Goal: Task Accomplishment & Management: Manage account settings

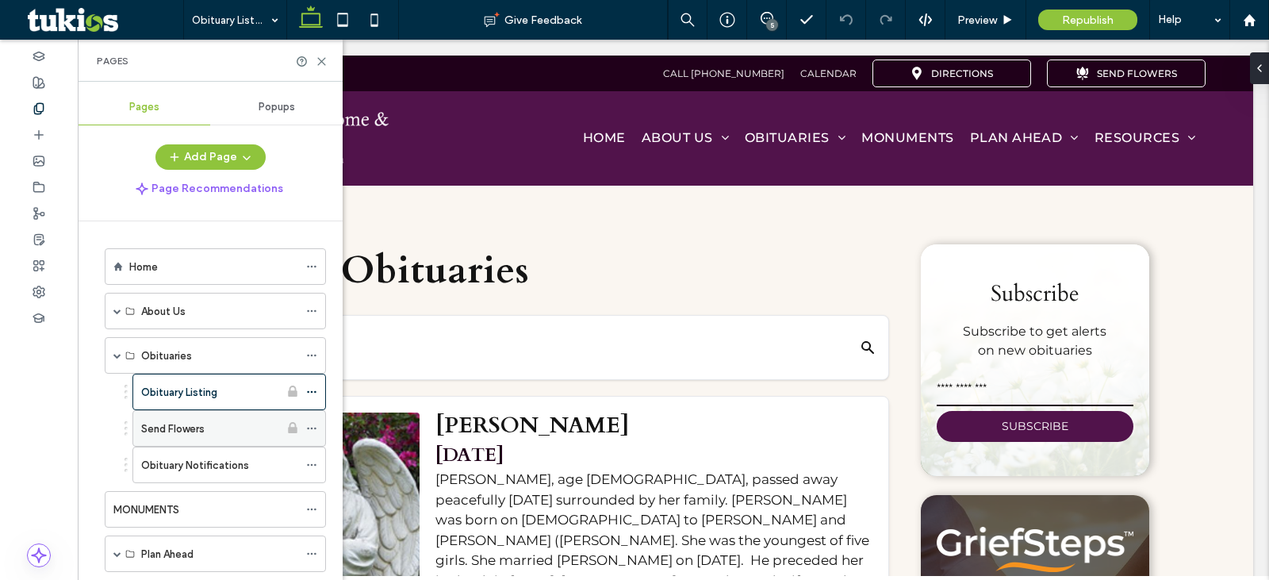
click at [310, 428] on icon at bounding box center [311, 428] width 11 height 11
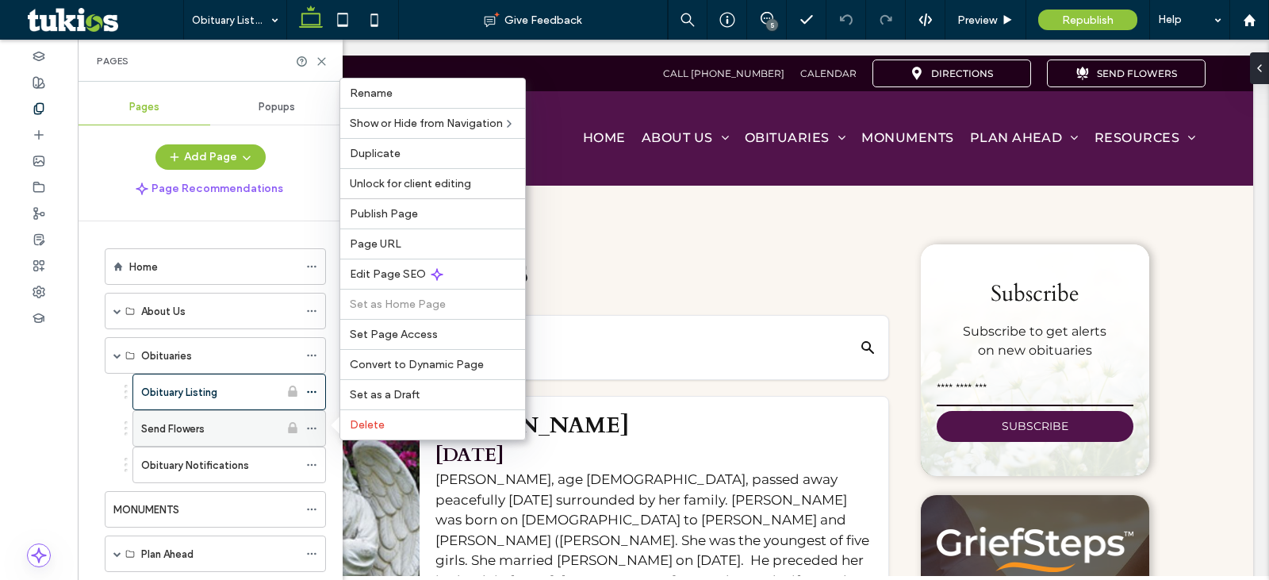
click at [316, 428] on icon at bounding box center [311, 428] width 11 height 11
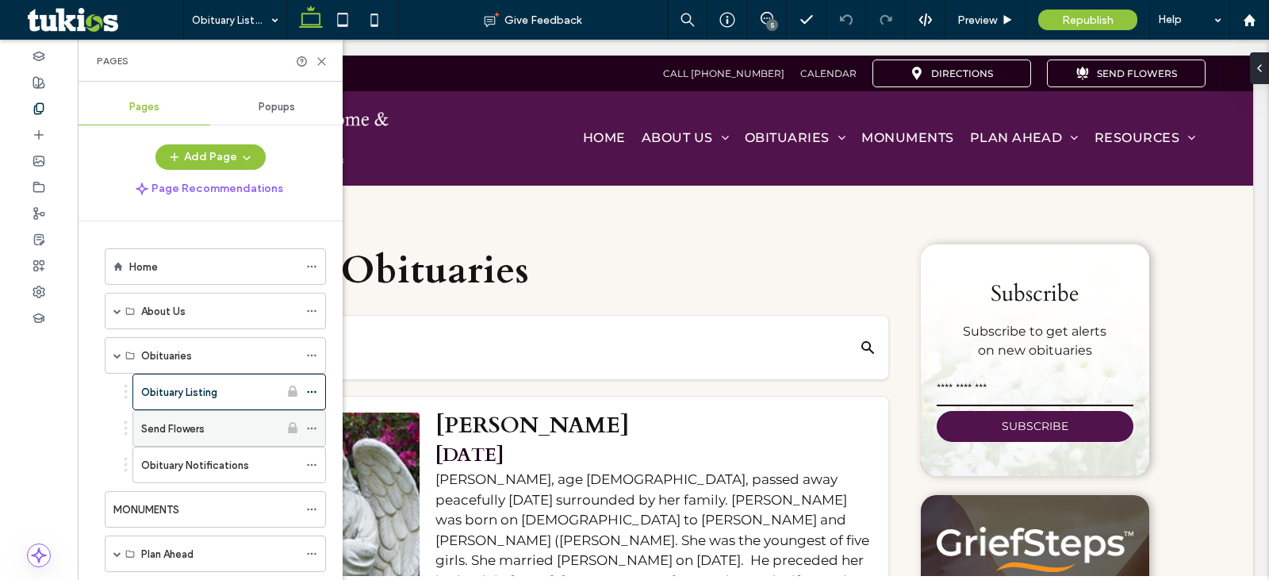
click at [313, 428] on use at bounding box center [311, 429] width 9 height 2
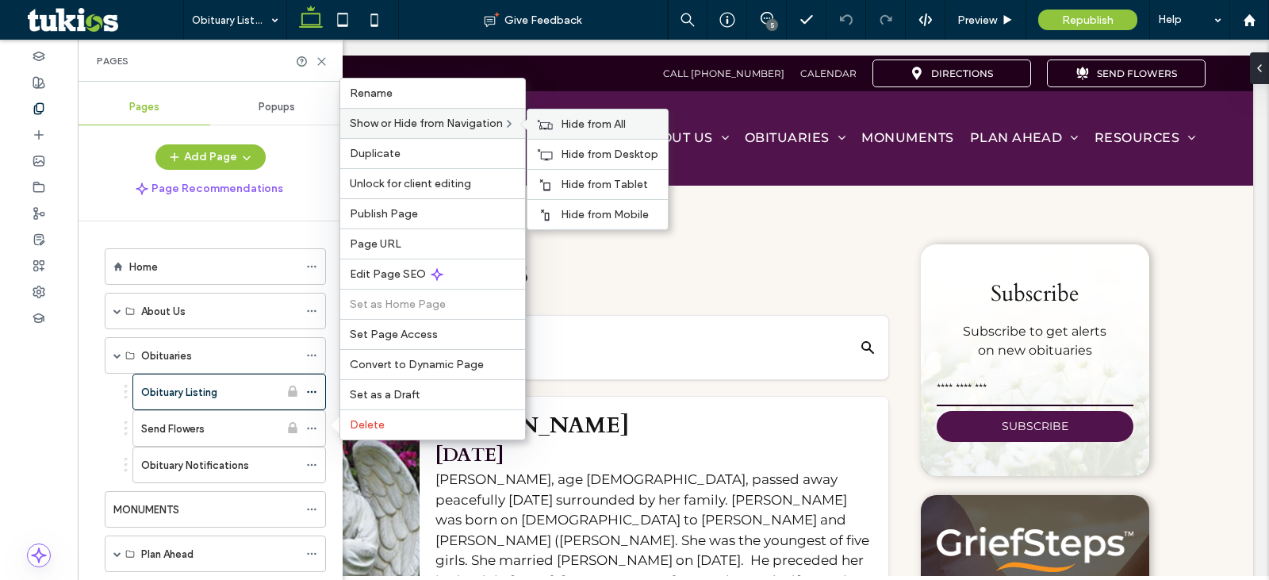
click at [560, 125] on div "Hide from All" at bounding box center [597, 123] width 140 height 29
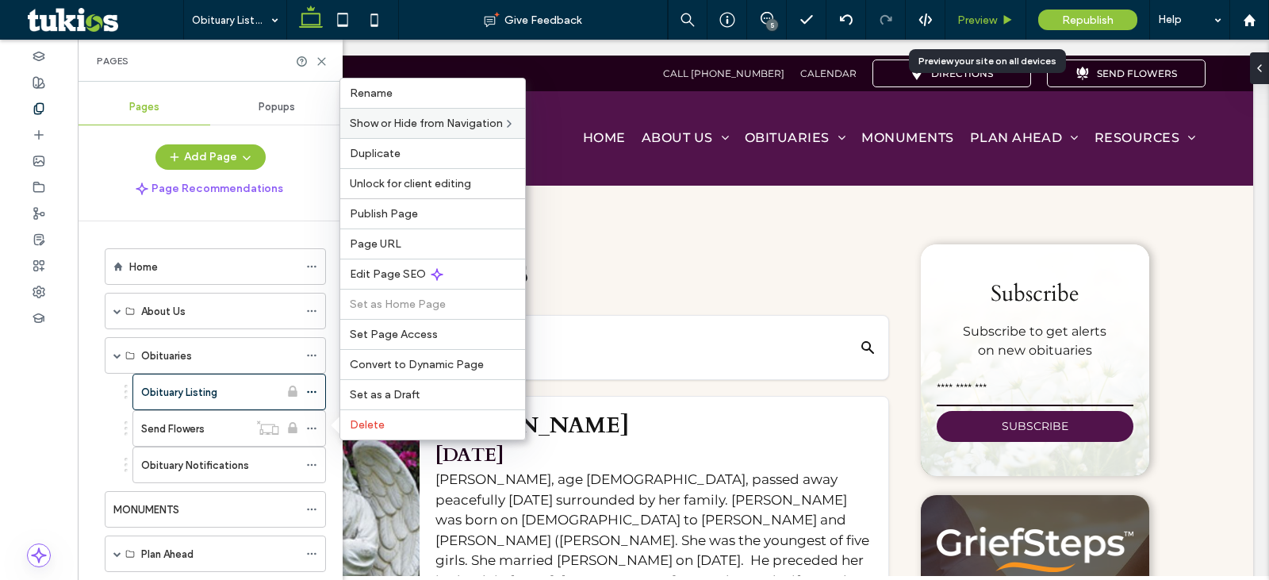
click at [998, 20] on div "Preview" at bounding box center [985, 19] width 80 height 13
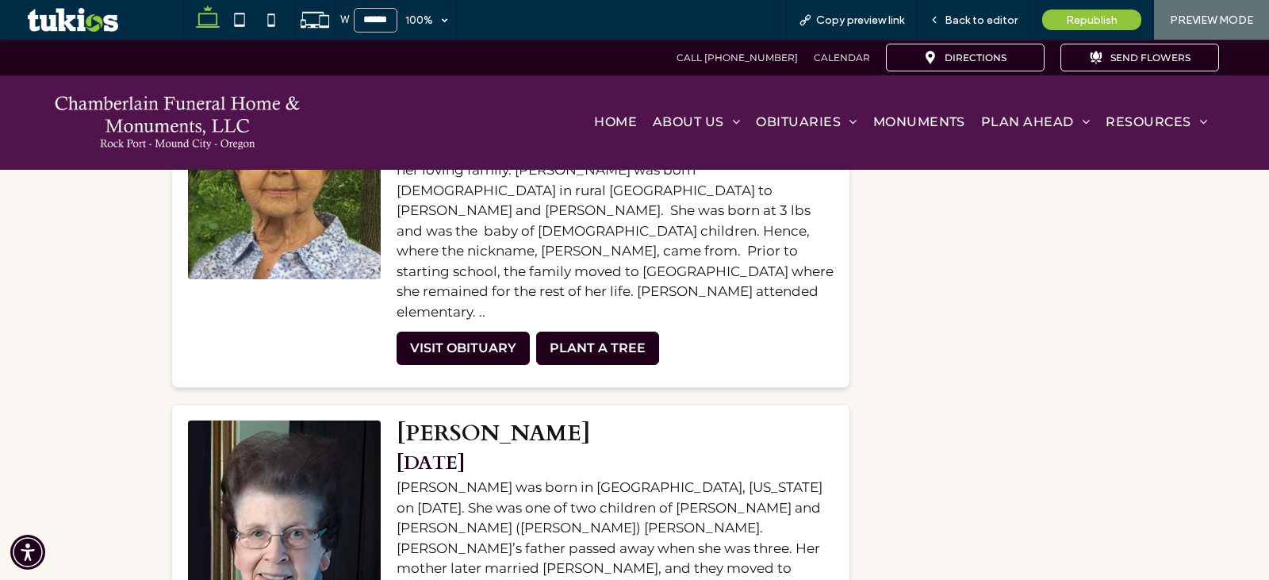
scroll to position [3376, 0]
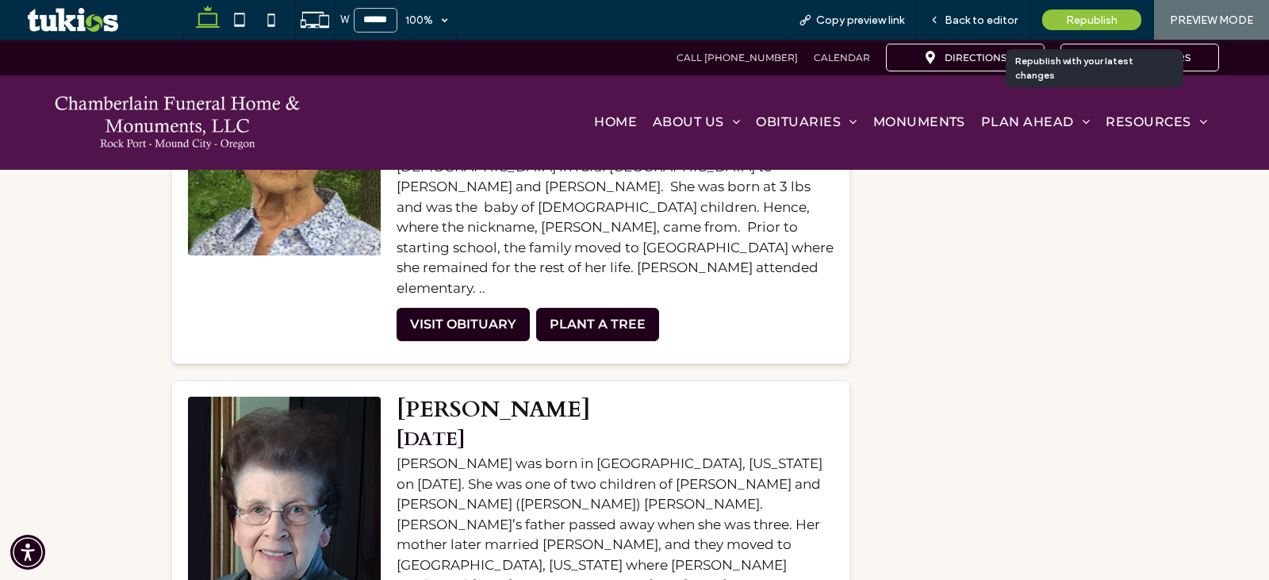
click at [1073, 18] on span "Republish" at bounding box center [1092, 19] width 52 height 13
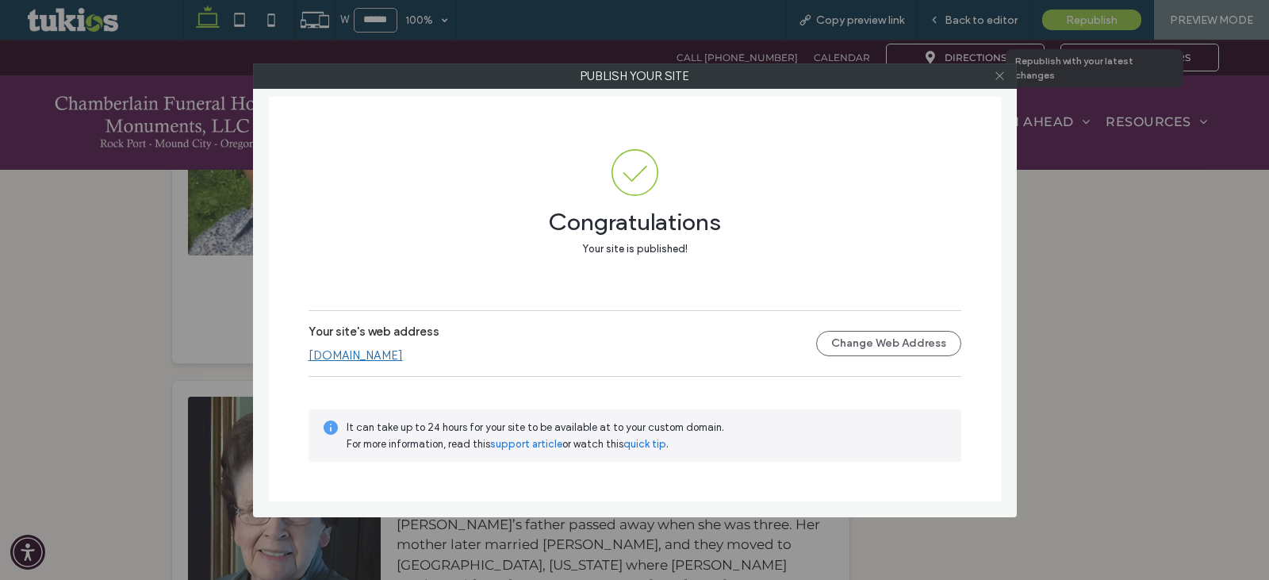
click at [1004, 72] on icon at bounding box center [1000, 76] width 12 height 12
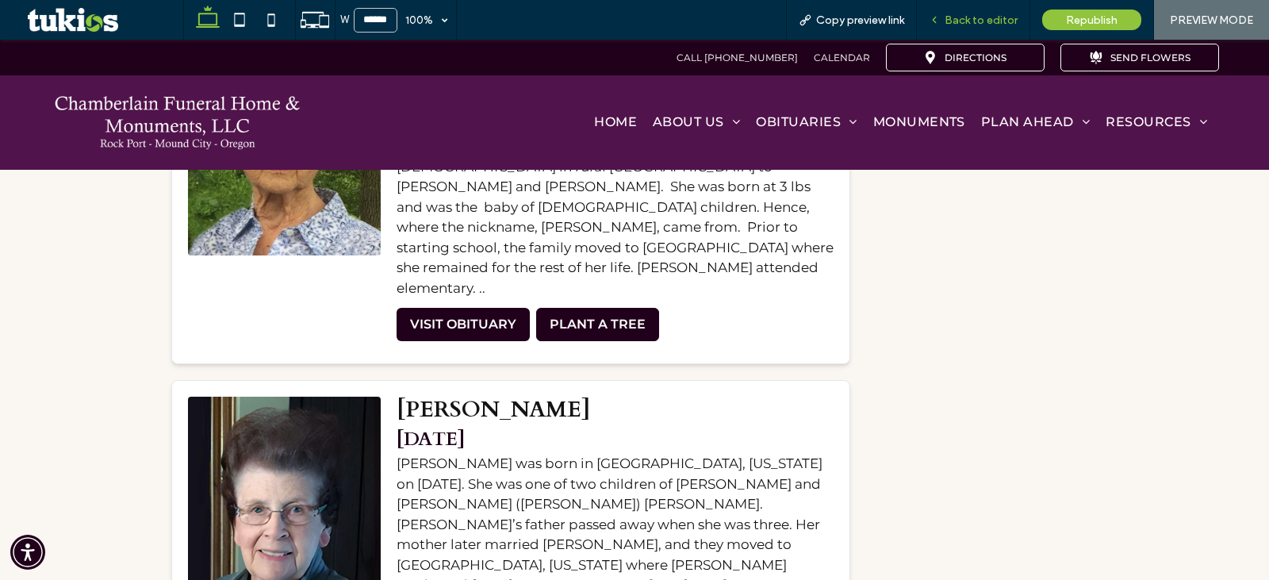
click at [977, 20] on span "Back to editor" at bounding box center [981, 19] width 73 height 13
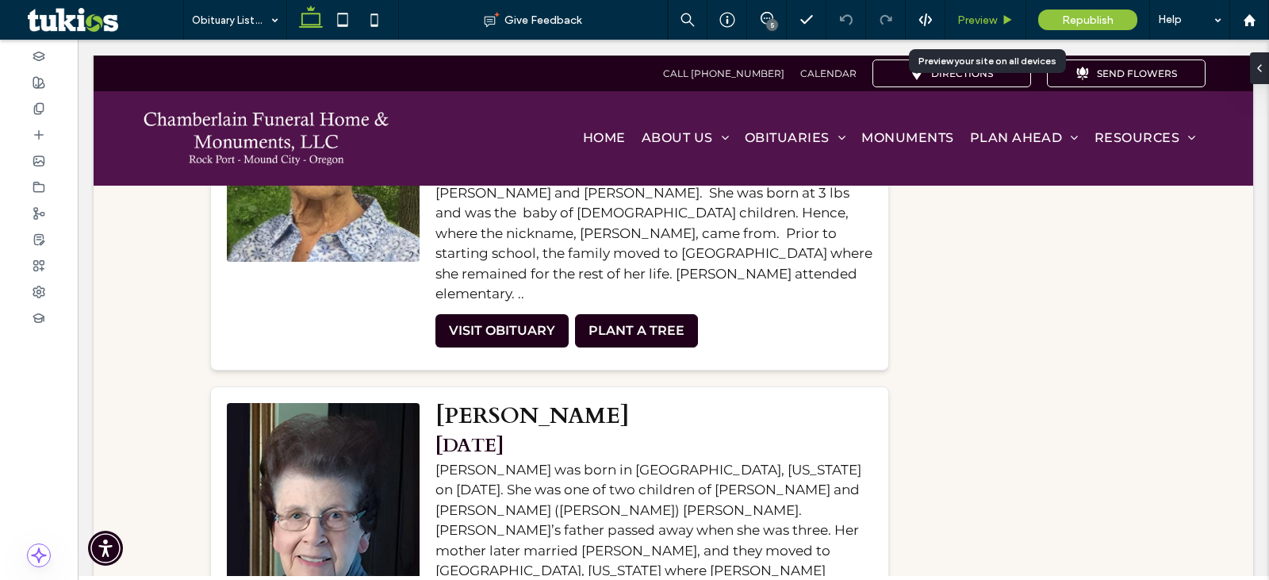
scroll to position [3378, 0]
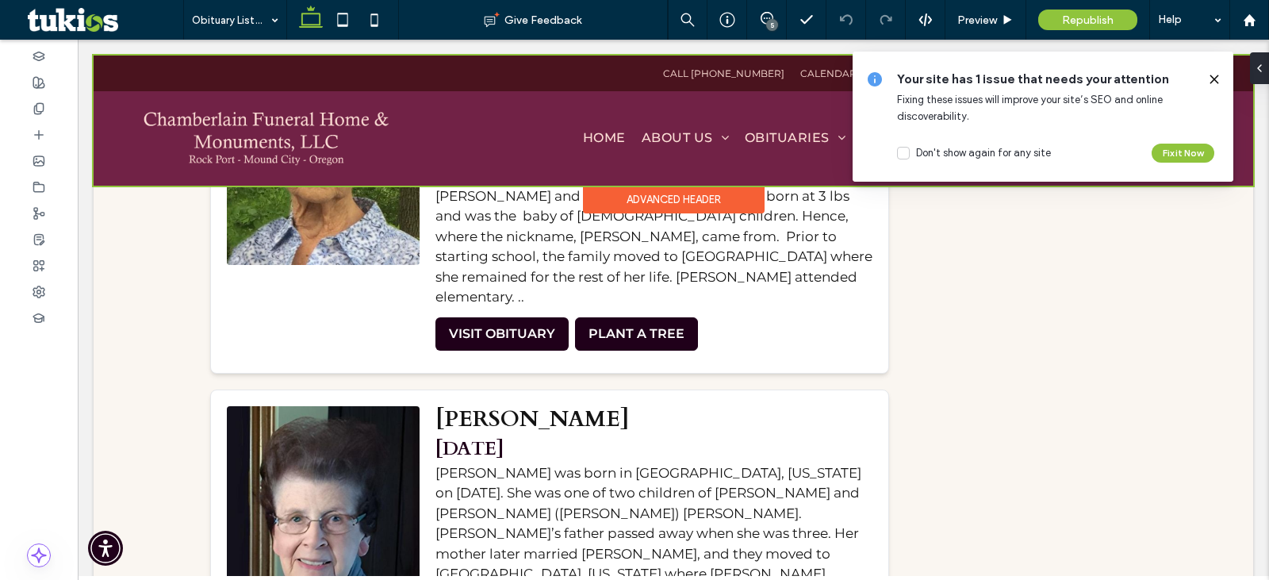
click at [1109, 71] on span "Your site has 1 issue that needs your attention" at bounding box center [1046, 79] width 298 height 17
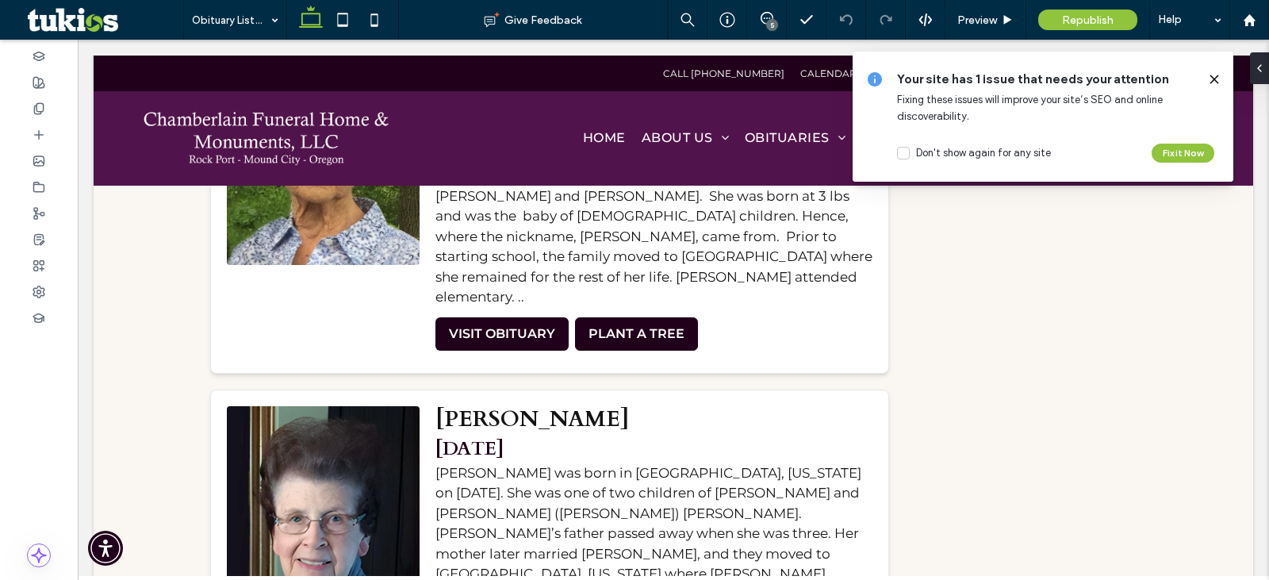
click at [1214, 80] on use at bounding box center [1213, 78] width 7 height 7
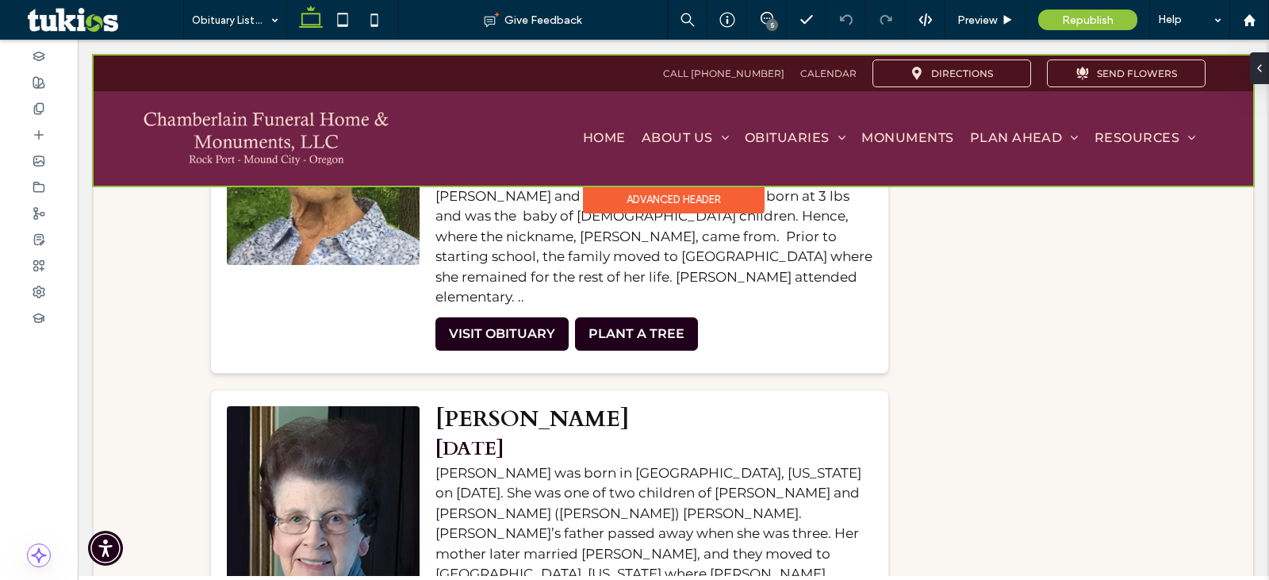
click at [1153, 77] on div at bounding box center [674, 121] width 1160 height 130
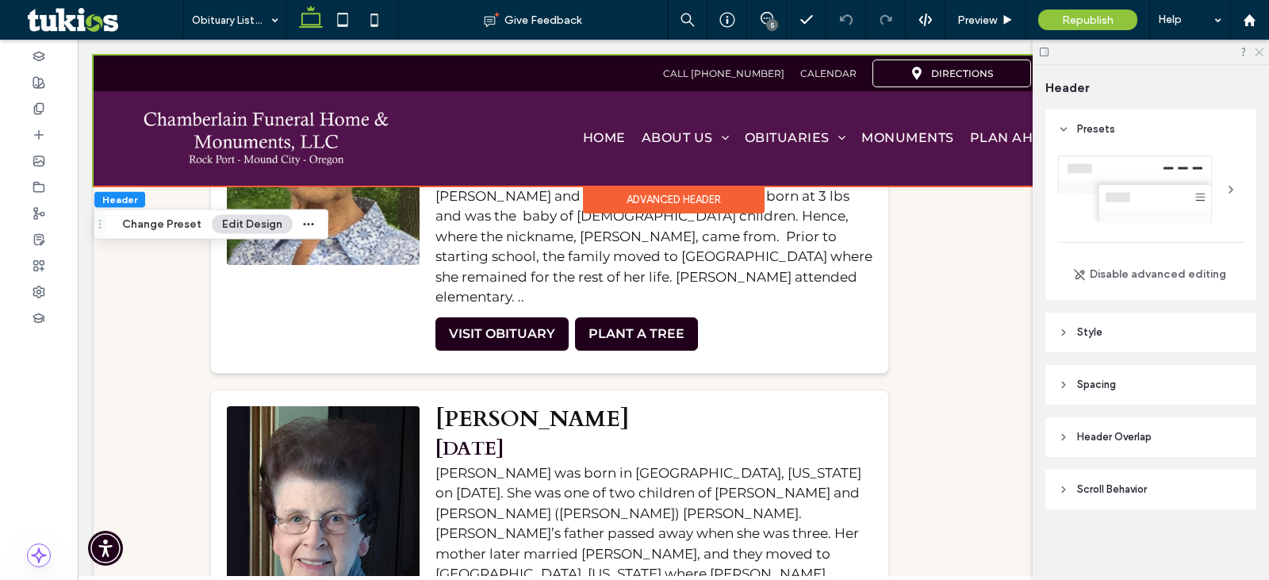
click at [1255, 51] on icon at bounding box center [1258, 51] width 10 height 10
